Goal: Transaction & Acquisition: Purchase product/service

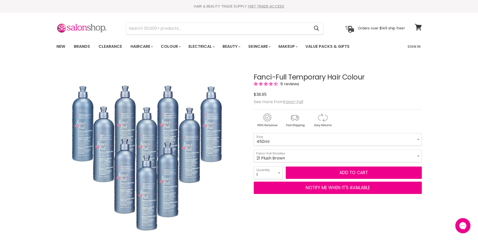
click at [254, 150] on select "12 Black Radiance (Black Rage) 13 Chocolate Kiss 16 Hidden Honey 18 Spun Sand 2…" at bounding box center [338, 156] width 168 height 13
select select "21 Plush Brown"
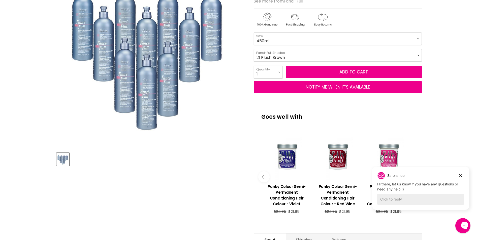
scroll to position [34, 0]
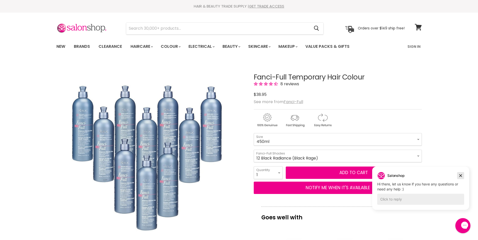
click at [460, 176] on icon "Dismiss campaign" at bounding box center [460, 176] width 5 height 6
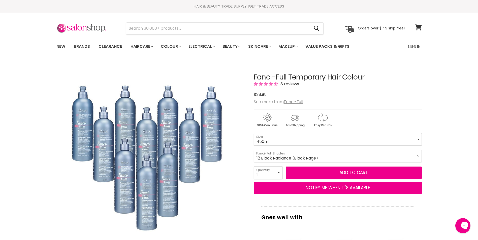
click at [301, 156] on select "12 Black Radiance (Black Rage) 13 Chocolate Kiss 16 Hidden Honey 18 Spun Sand 2…" at bounding box center [338, 156] width 168 height 13
click at [254, 150] on select "12 Black Radiance (Black Rage) 13 Chocolate Kiss 16 Hidden Honey 18 Spun Sand 2…" at bounding box center [338, 156] width 168 height 13
select select "21 Plush Brown"
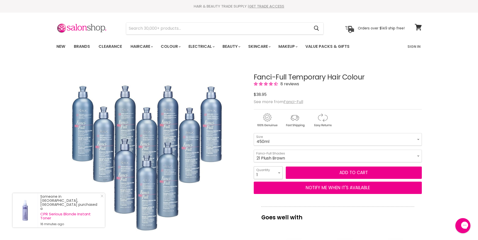
click at [278, 171] on select "1 2 3 4 5 6 7 8 9 10+" at bounding box center [268, 173] width 29 height 13
select select "2"
click at [254, 167] on select "1 2 3 4 5 6 7 8 9 10+" at bounding box center [268, 173] width 29 height 13
type input "2"
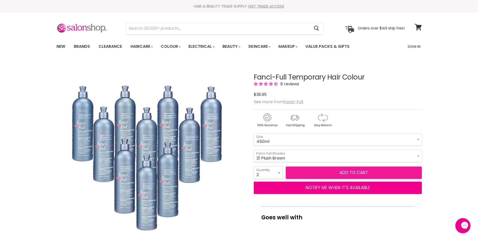
click at [364, 175] on button "Add to cart" at bounding box center [354, 173] width 136 height 13
click at [339, 171] on button "Add to cart" at bounding box center [354, 173] width 136 height 13
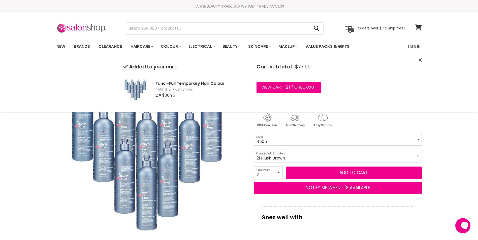
click at [283, 160] on select "12 Black Radiance (Black Rage) 13 Chocolate Kiss 16 Hidden Honey 18 Spun Sand 2…" at bounding box center [338, 156] width 168 height 13
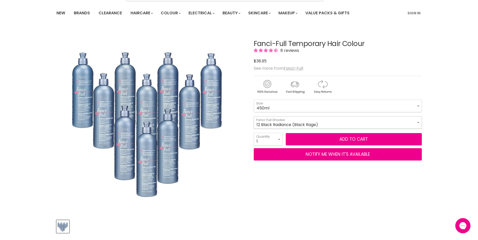
click at [284, 123] on select "12 Black Radiance (Black Rage) 13 Chocolate Kiss 16 Hidden Honey 18 Spun Sand 2…" at bounding box center [338, 122] width 168 height 13
click at [254, 116] on select "12 Black Radiance (Black Rage) 13 Chocolate Kiss 16 Hidden Honey 18 Spun Sand 2…" at bounding box center [338, 122] width 168 height 13
select select "21 Plush Brown"
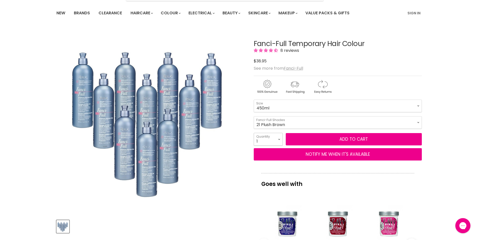
click at [279, 138] on select "1 2 3 4 5 6 7 8 9 10+" at bounding box center [268, 139] width 29 height 13
select select "2"
click at [254, 133] on select "1 2 3 4 5 6 7 8 9 10+" at bounding box center [268, 139] width 29 height 13
type input "2"
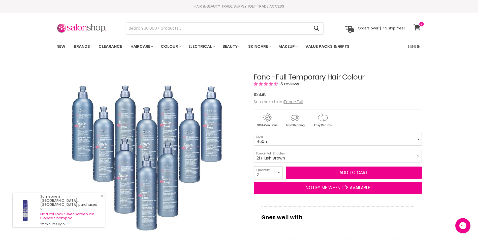
click at [416, 26] on icon at bounding box center [416, 27] width 7 height 7
